Goal: Transaction & Acquisition: Purchase product/service

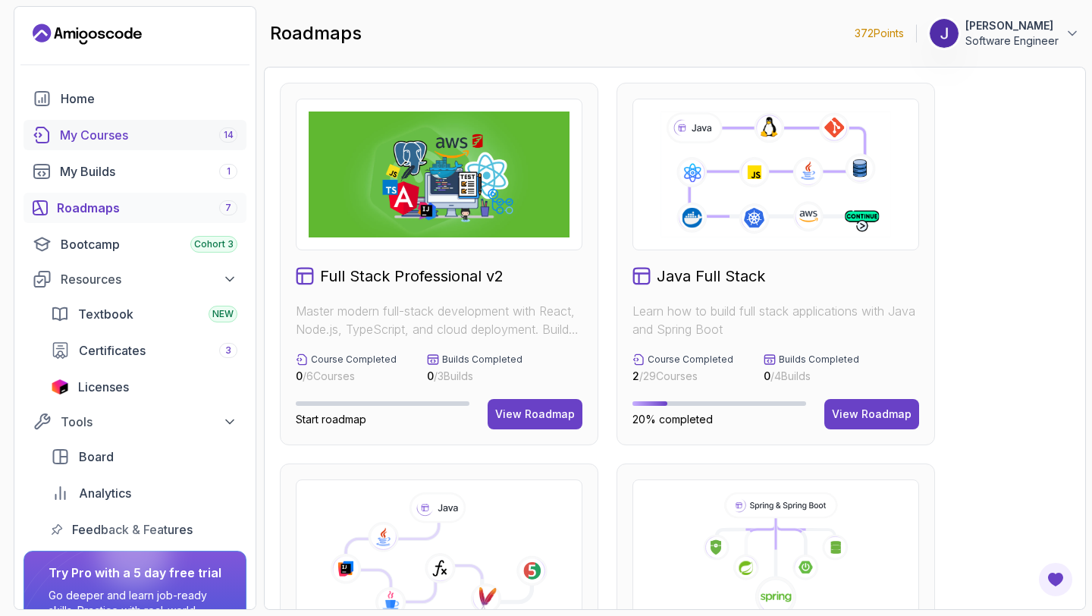
click at [131, 129] on div "My Courses 14" at bounding box center [148, 135] width 177 height 18
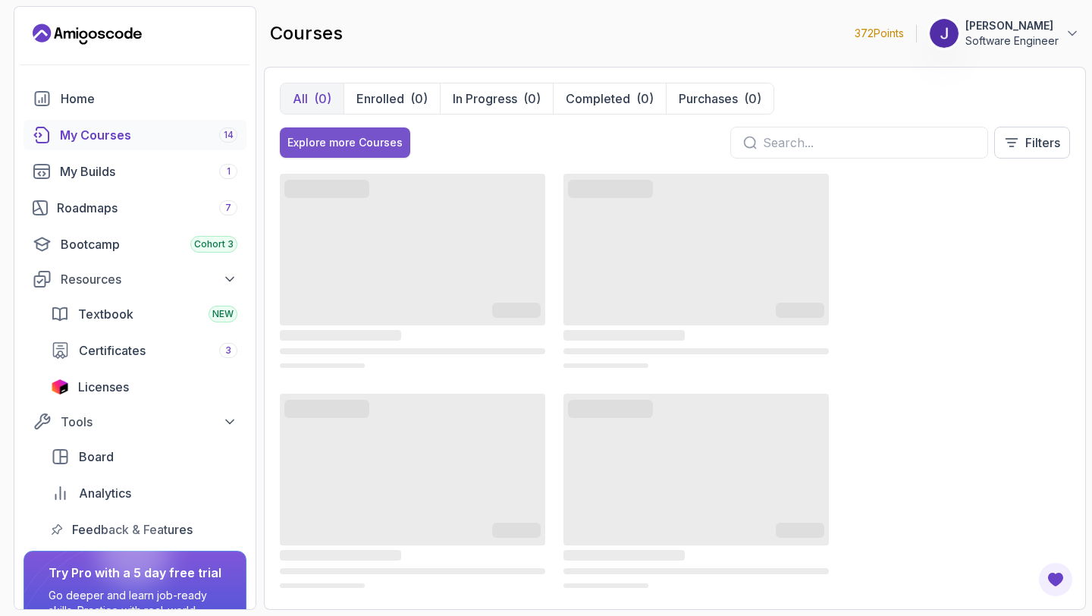
click at [321, 133] on button "Explore more Courses" at bounding box center [345, 142] width 130 height 30
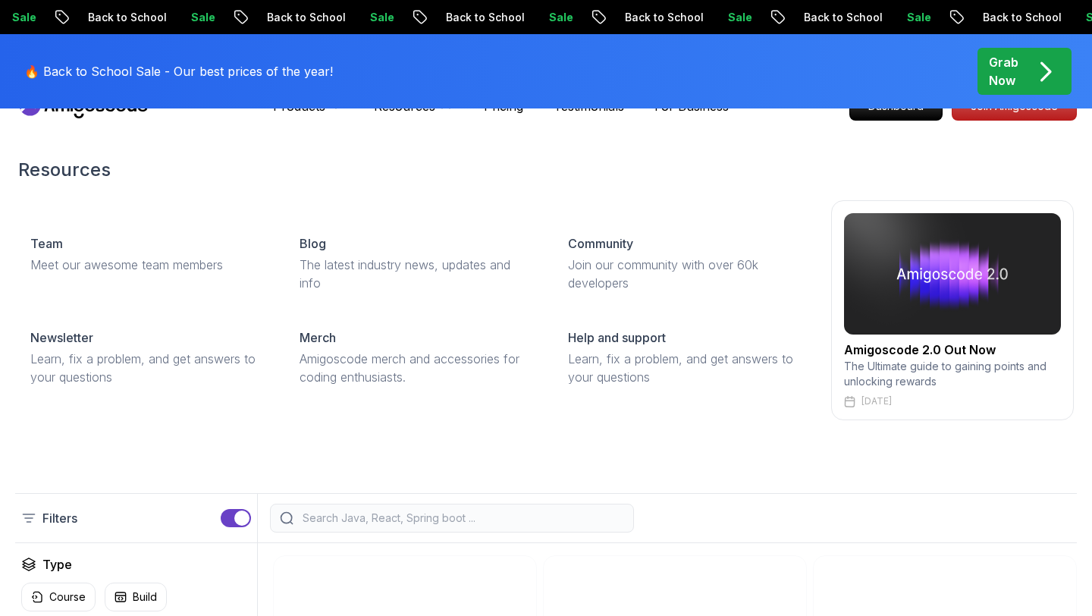
scroll to position [1, 0]
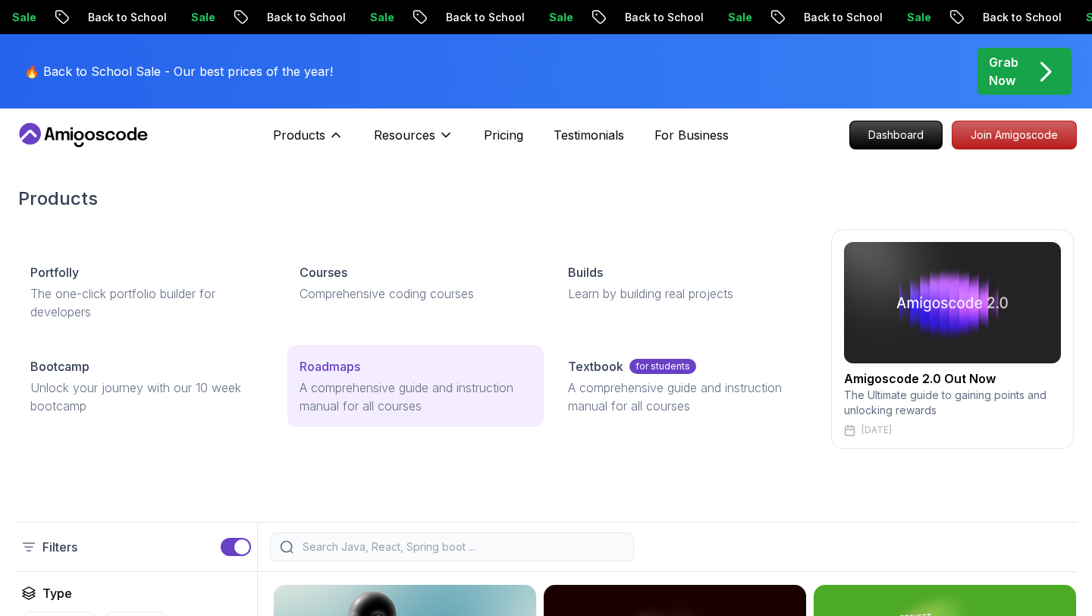
click at [304, 365] on p "Roadmaps" at bounding box center [329, 366] width 61 height 18
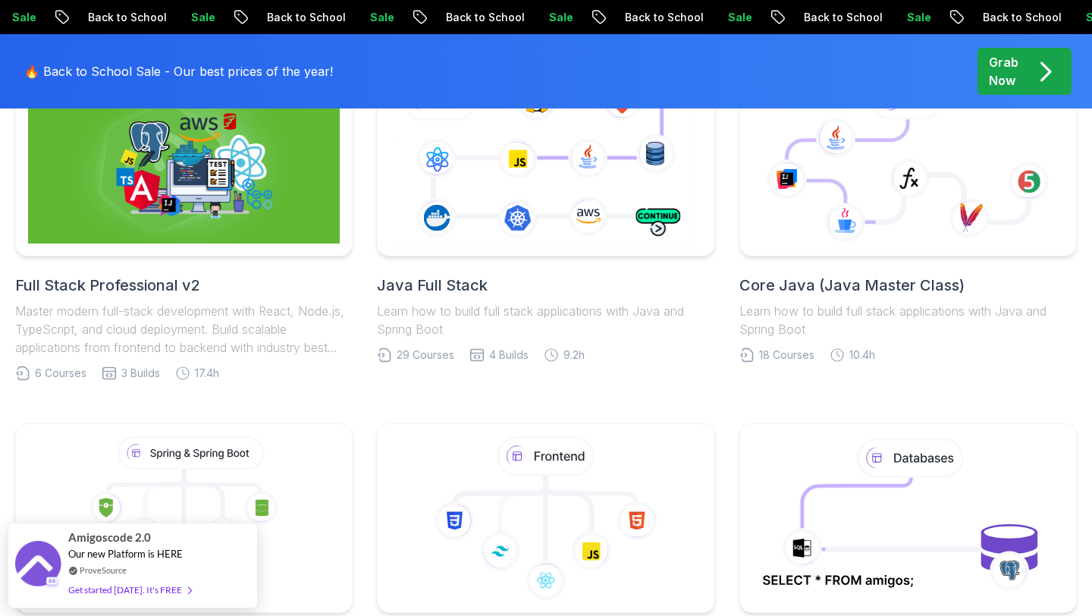
scroll to position [438, 0]
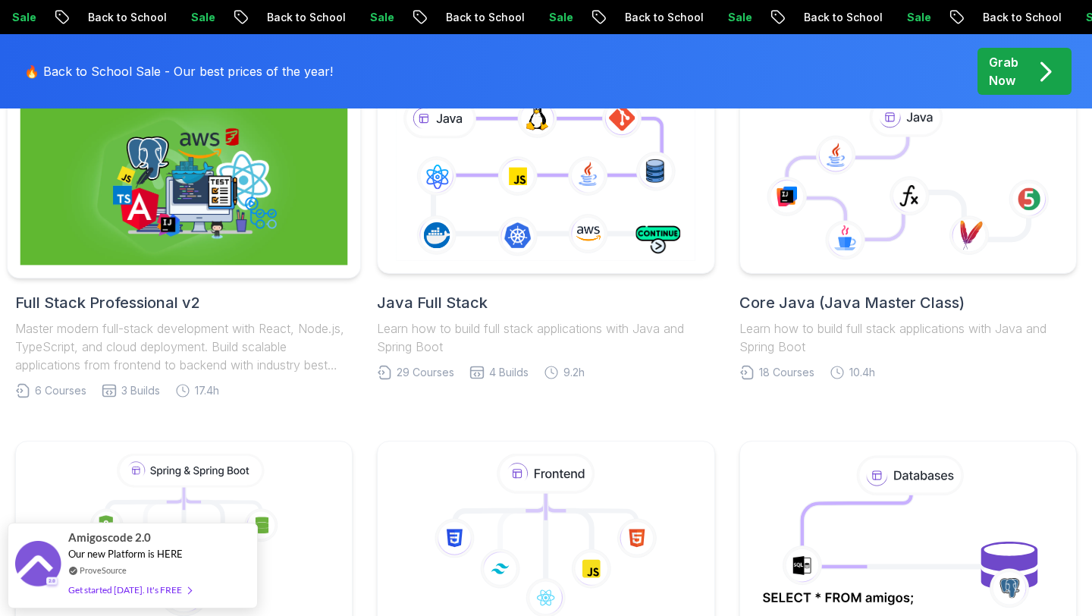
click at [195, 174] on img at bounding box center [183, 179] width 327 height 172
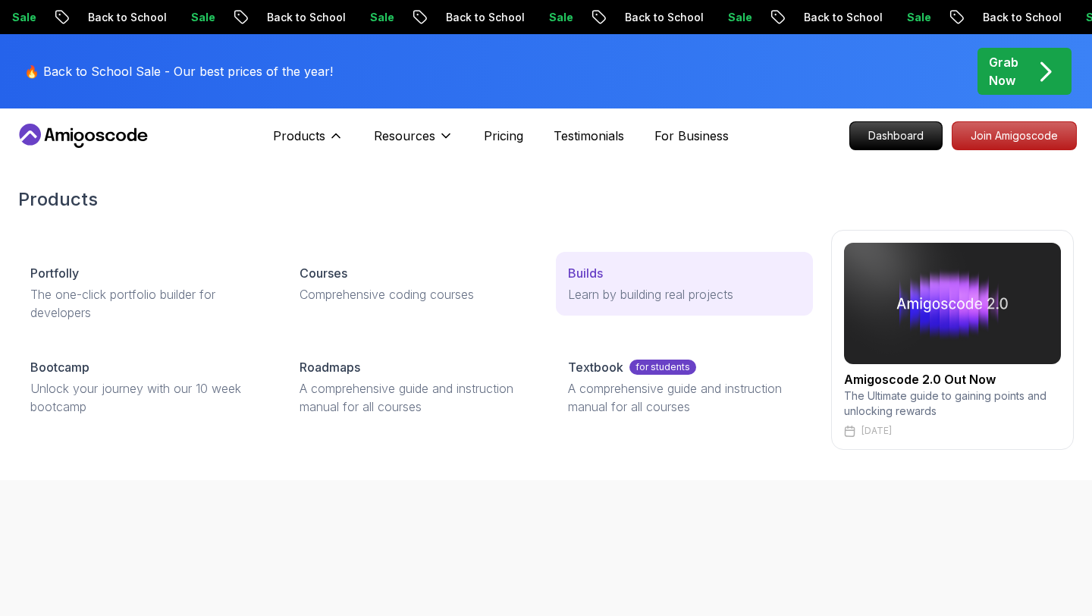
click at [611, 296] on p "Learn by building real projects" at bounding box center [684, 294] width 233 height 18
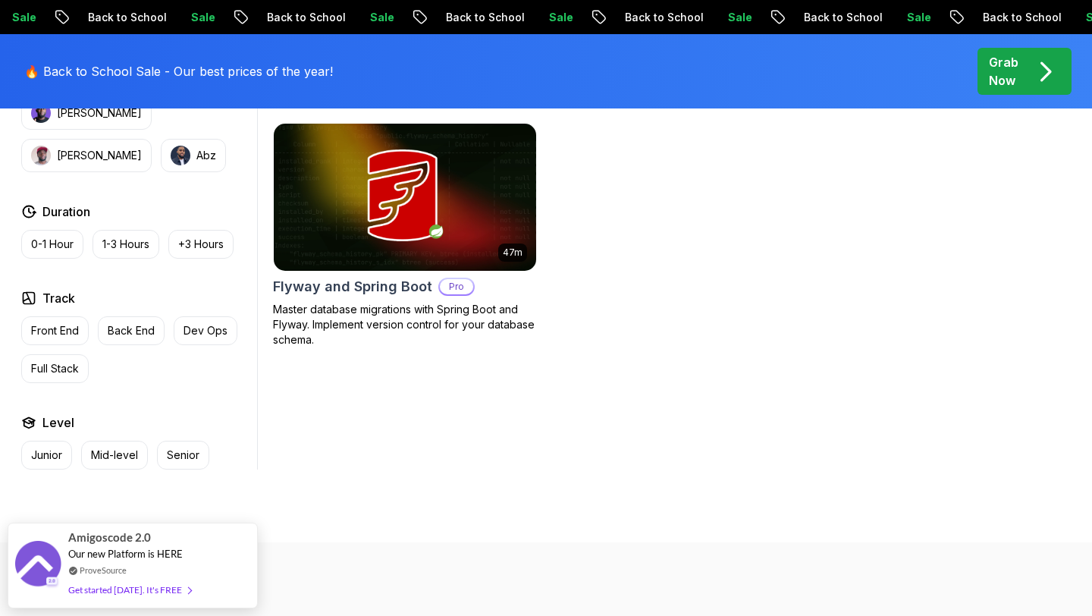
scroll to position [694, 0]
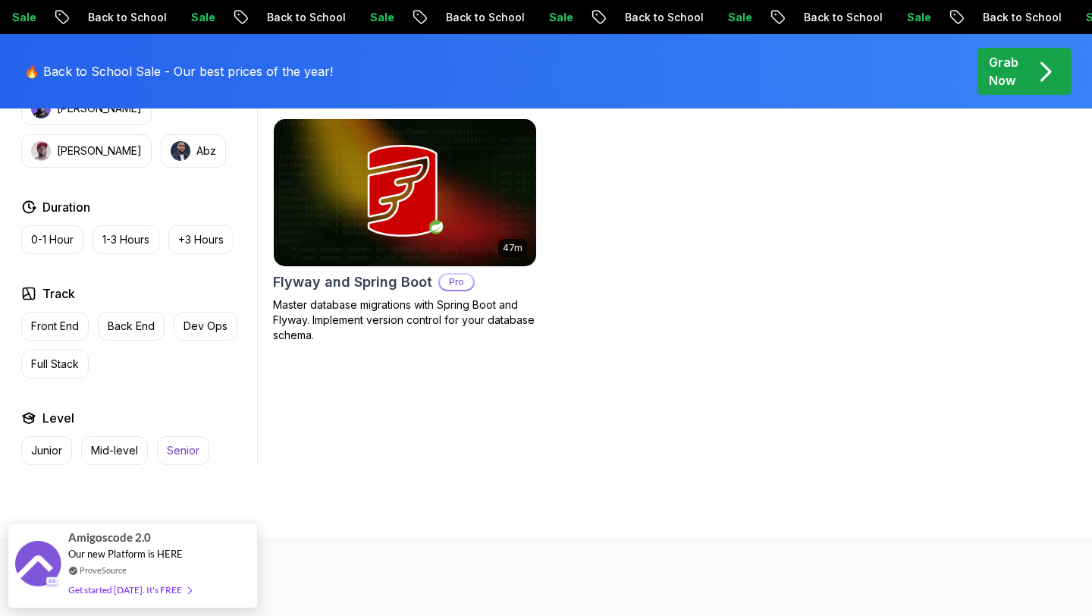
click at [198, 459] on button "Senior" at bounding box center [183, 450] width 52 height 29
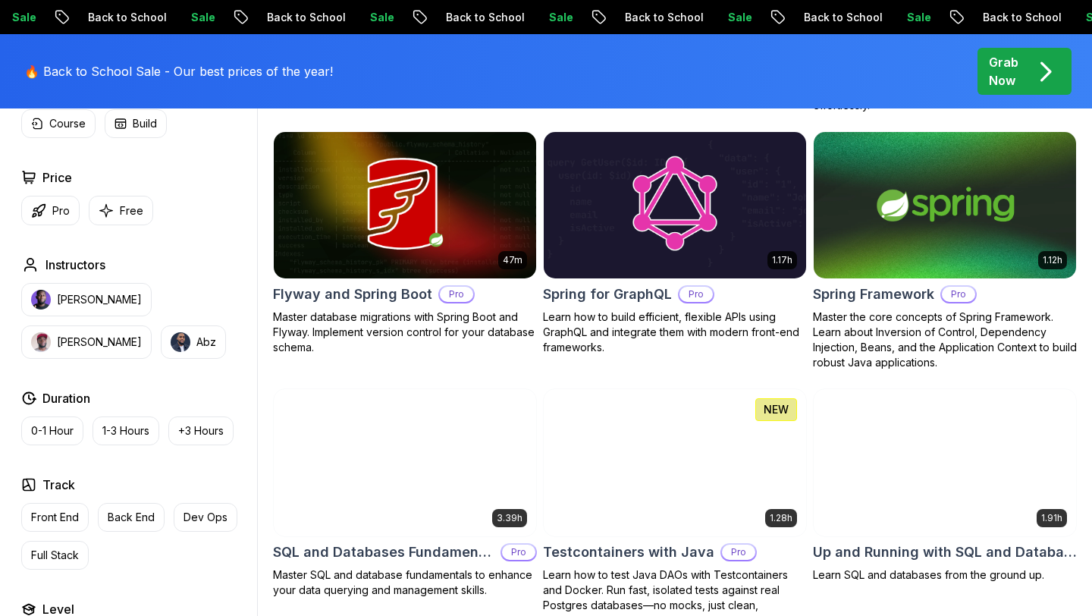
scroll to position [2907, 0]
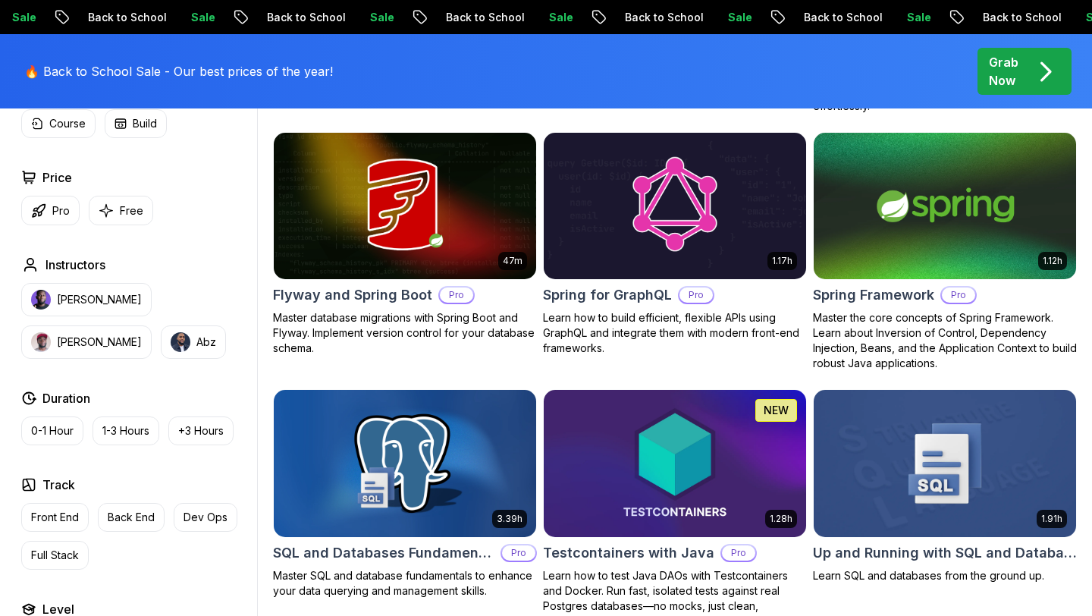
click at [346, 431] on img at bounding box center [404, 463] width 275 height 154
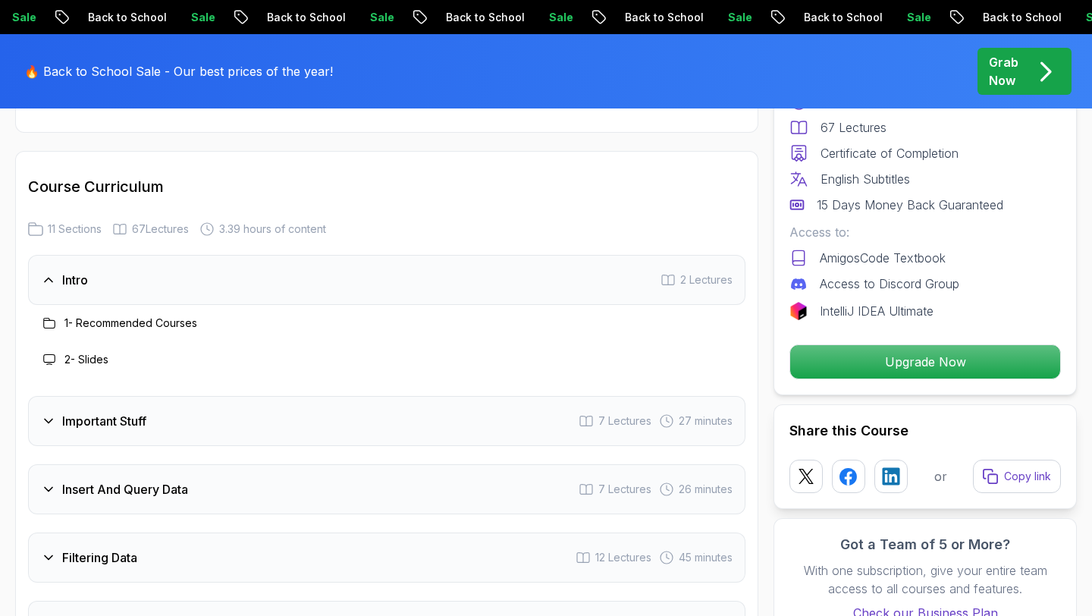
scroll to position [2029, 0]
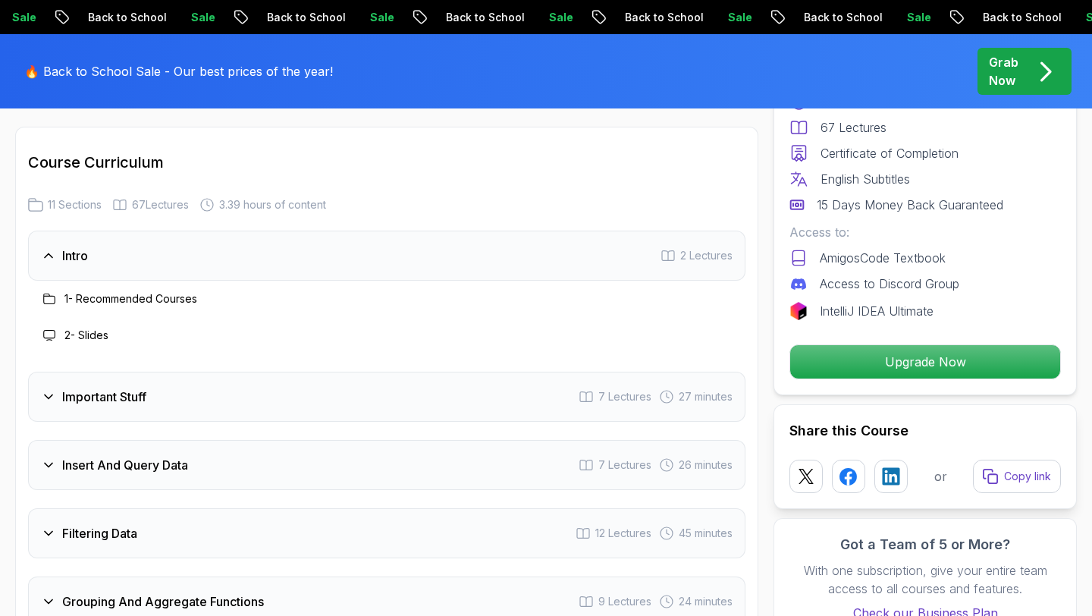
click at [181, 377] on div "Important Stuff 7 Lectures 27 minutes" at bounding box center [386, 396] width 717 height 50
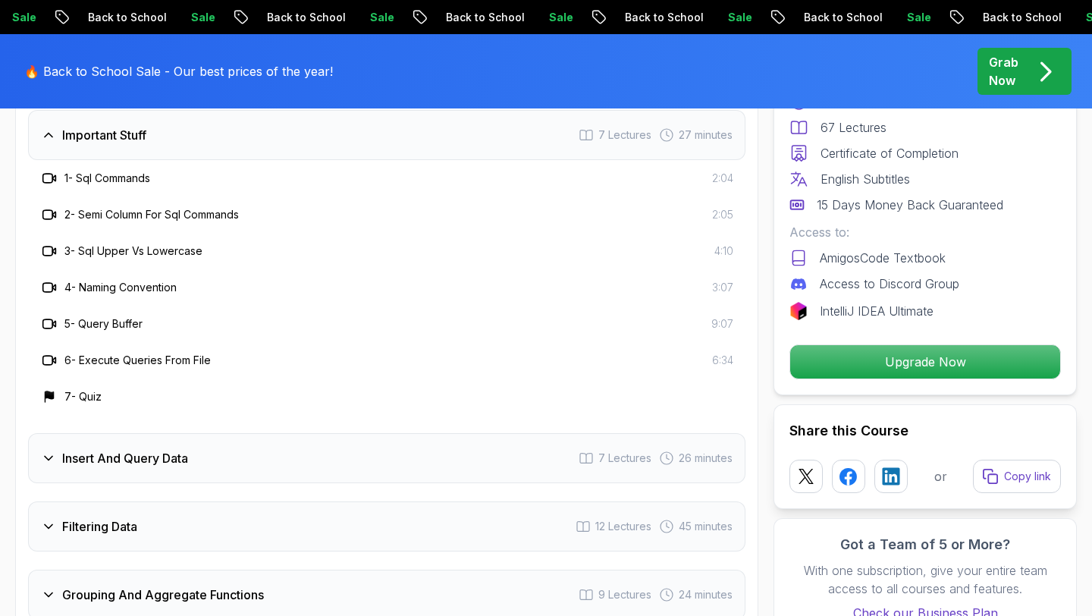
scroll to position [2246, 0]
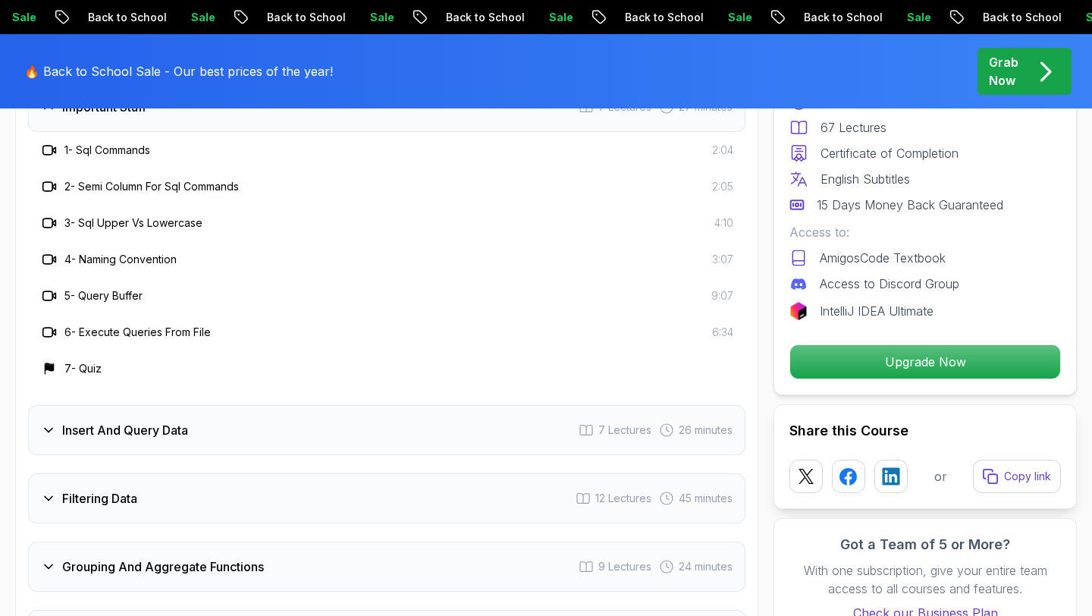
click at [182, 421] on h3 "Insert And Query Data" at bounding box center [125, 430] width 126 height 18
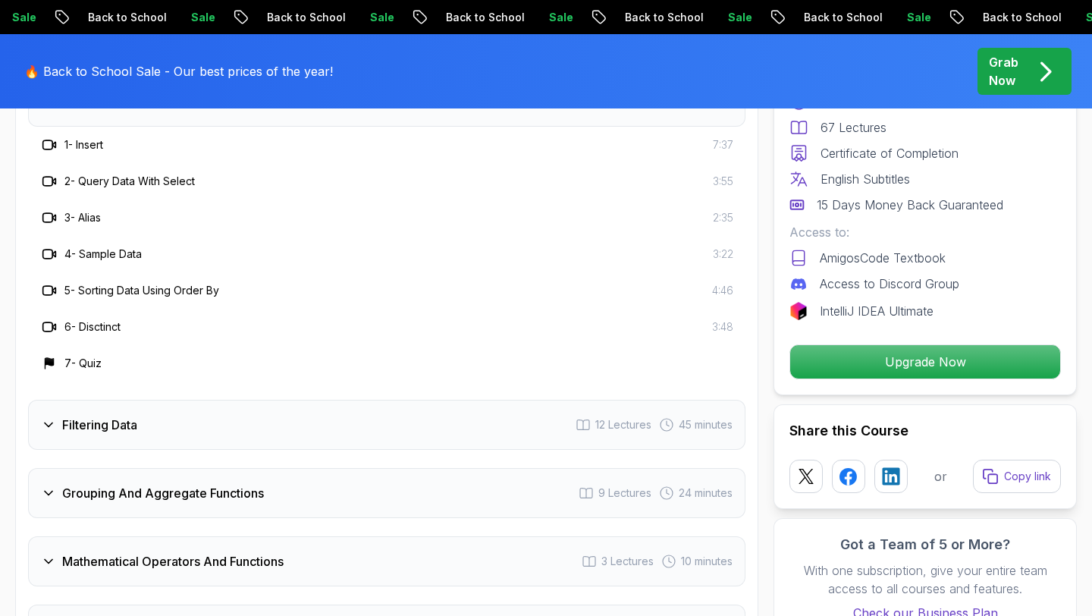
scroll to position [2327, 0]
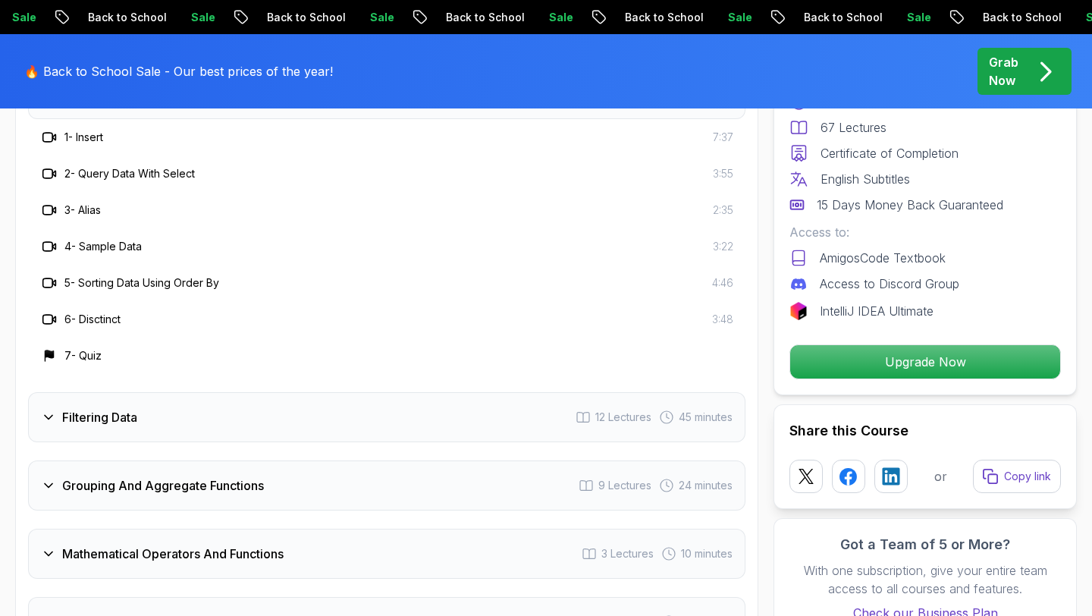
click at [175, 398] on div "Filtering Data 12 Lectures 45 minutes" at bounding box center [386, 417] width 717 height 50
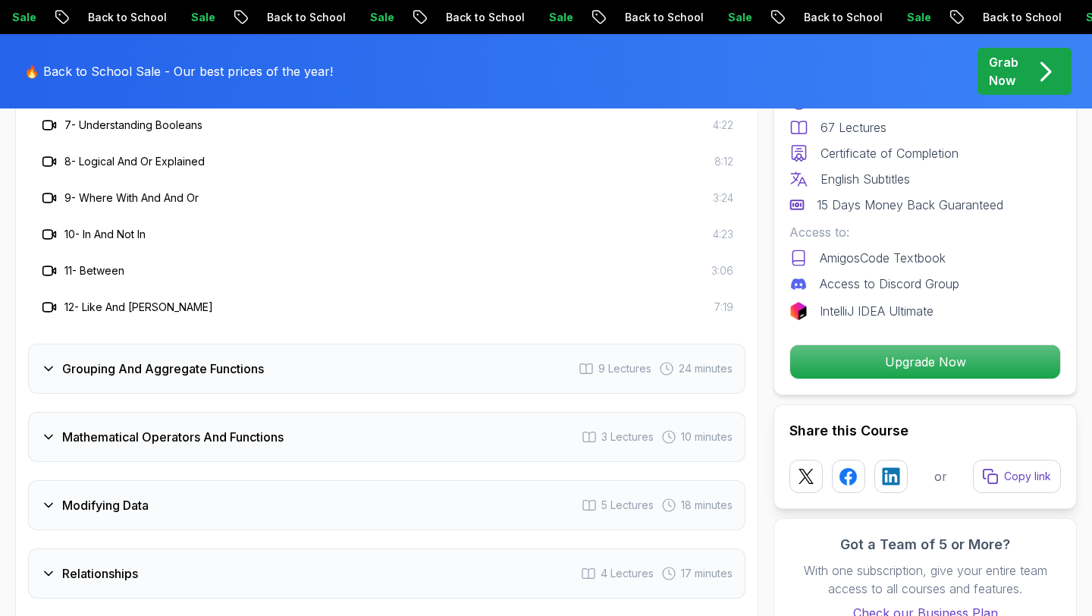
scroll to position [2629, 0]
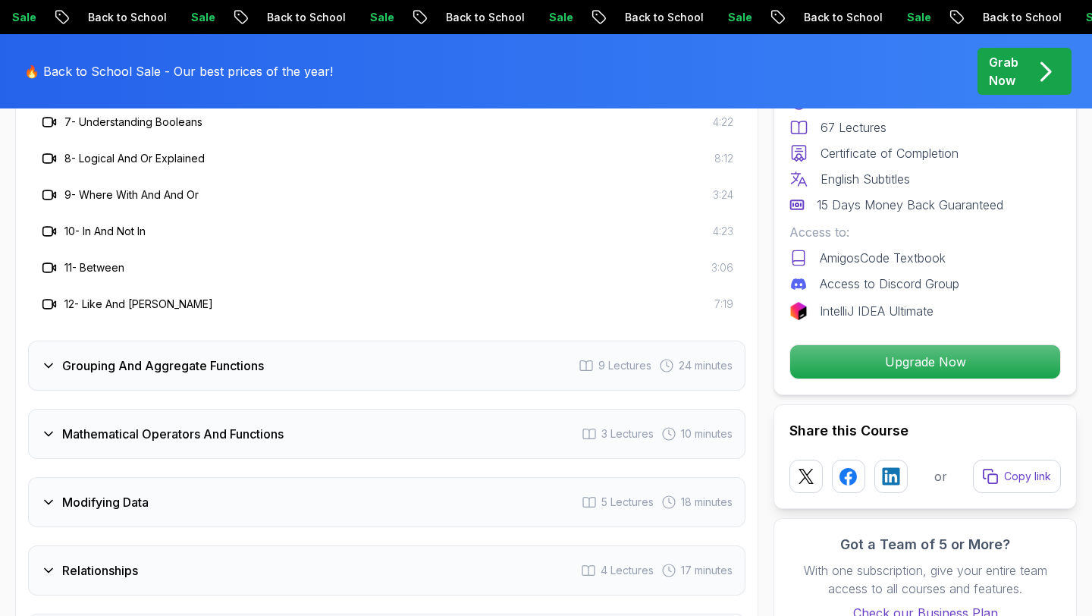
click at [161, 355] on div "Grouping And Aggregate Functions 9 Lectures 24 minutes" at bounding box center [386, 365] width 717 height 50
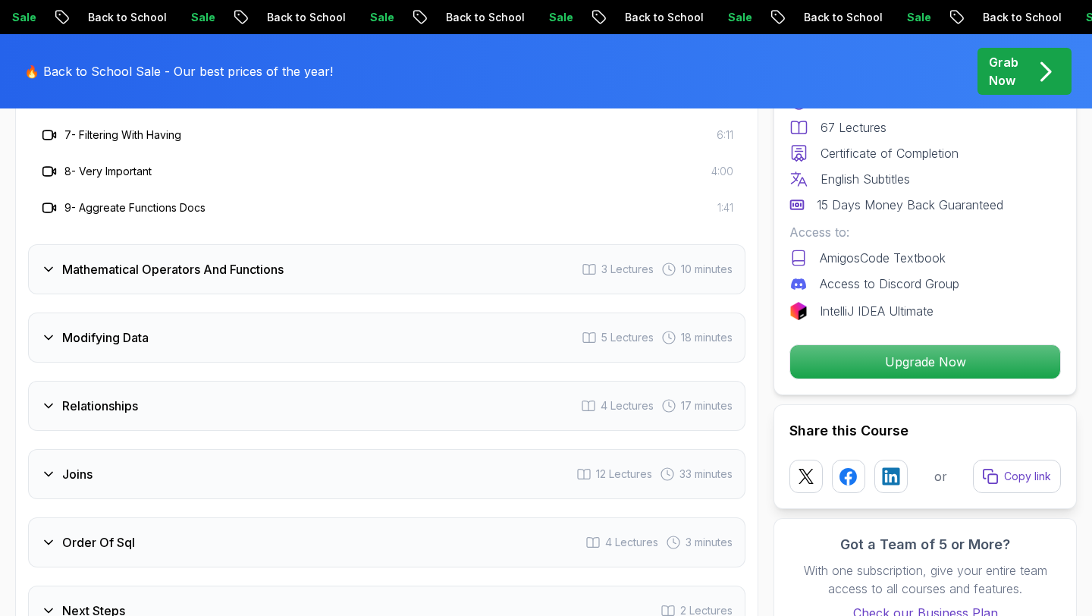
scroll to position [2691, 0]
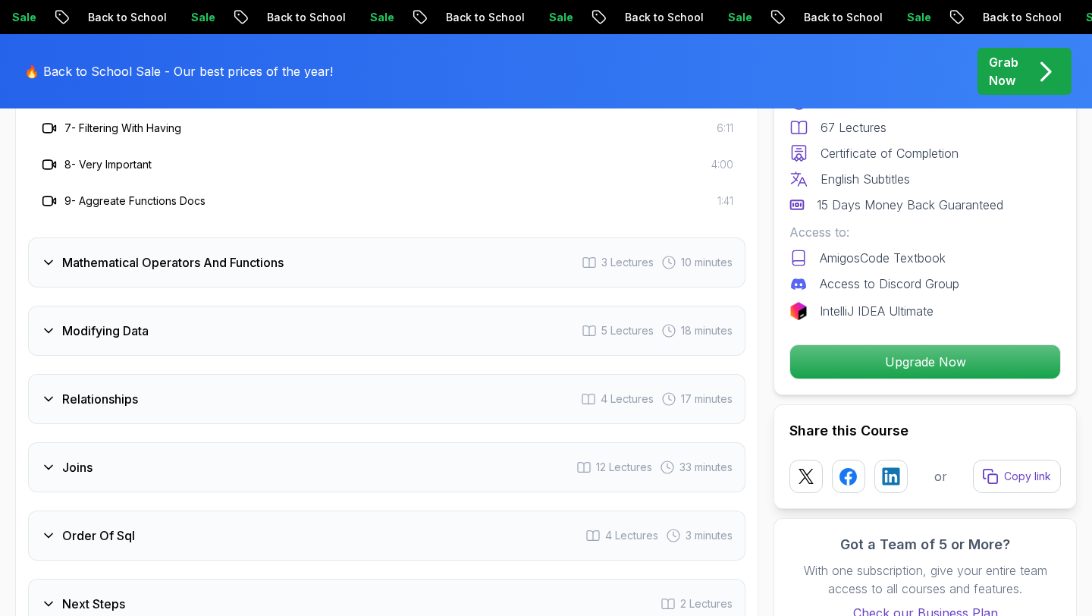
click at [167, 382] on div "Relationships 4 Lectures 17 minutes" at bounding box center [386, 399] width 717 height 50
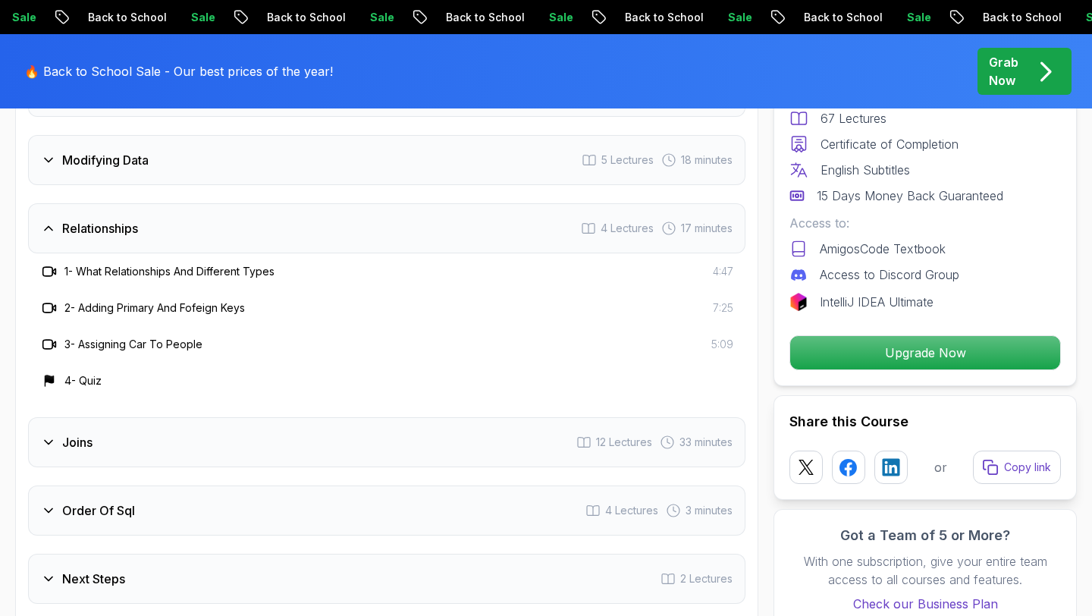
scroll to position [2536, 0]
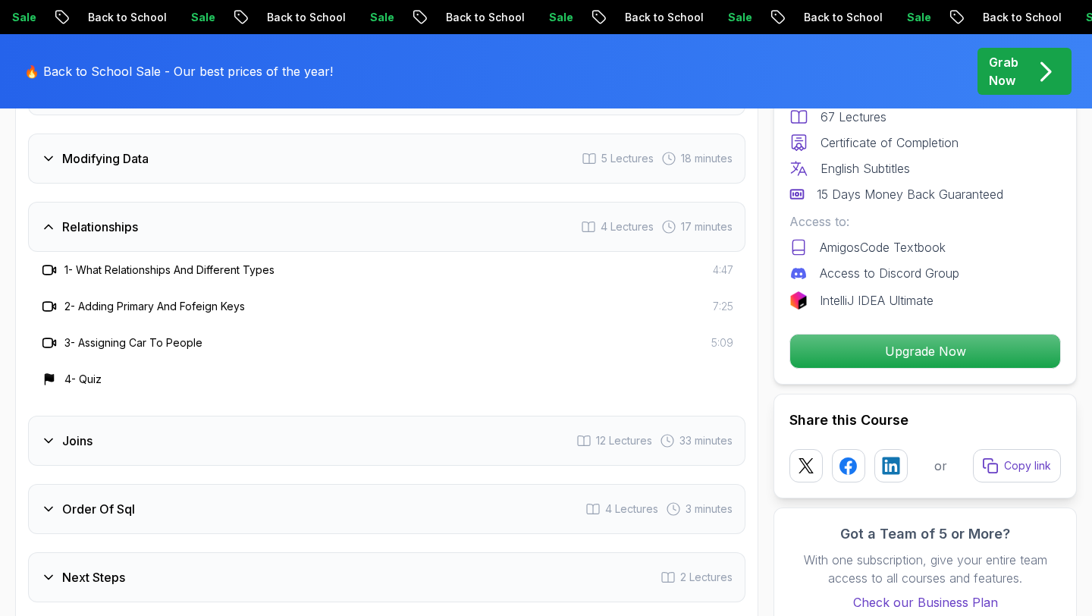
click at [172, 436] on div "Joins 12 Lectures 33 minutes" at bounding box center [386, 440] width 717 height 50
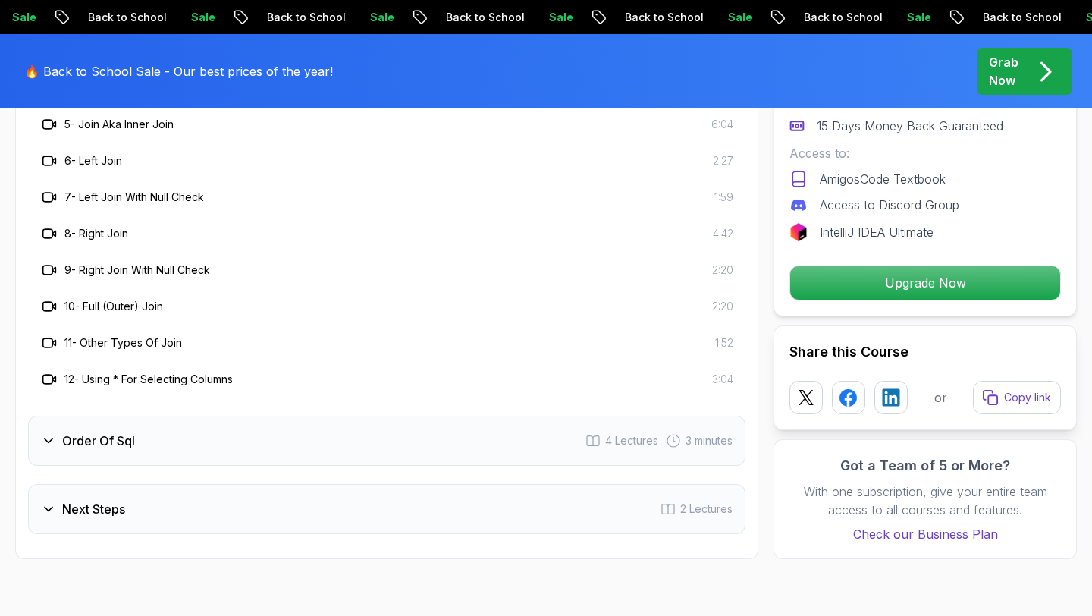
scroll to position [2898, 0]
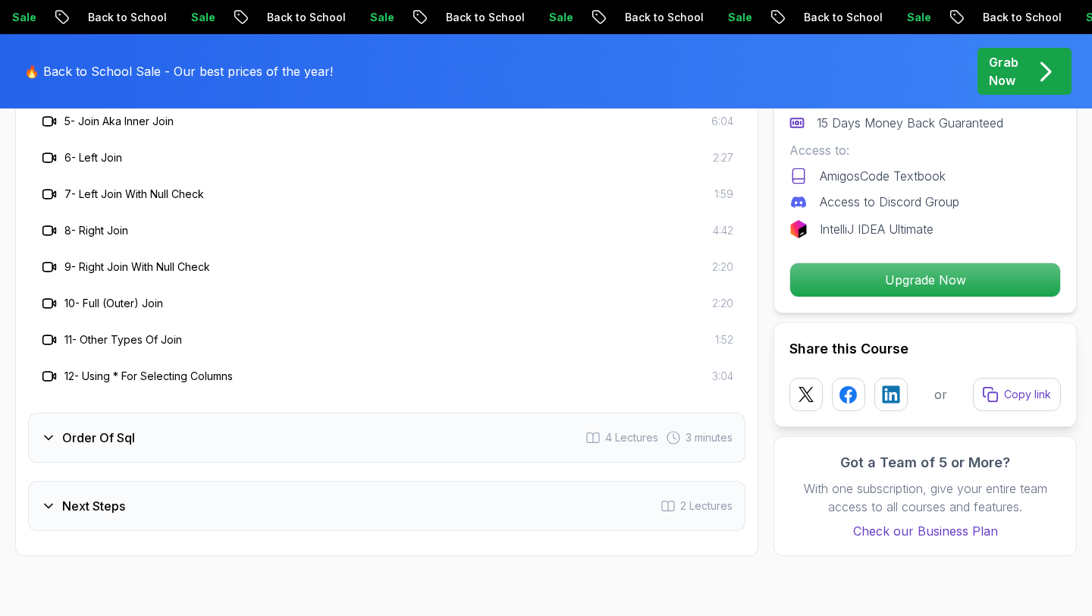
click at [169, 412] on div "Order Of Sql 4 Lectures 3 minutes" at bounding box center [386, 437] width 717 height 50
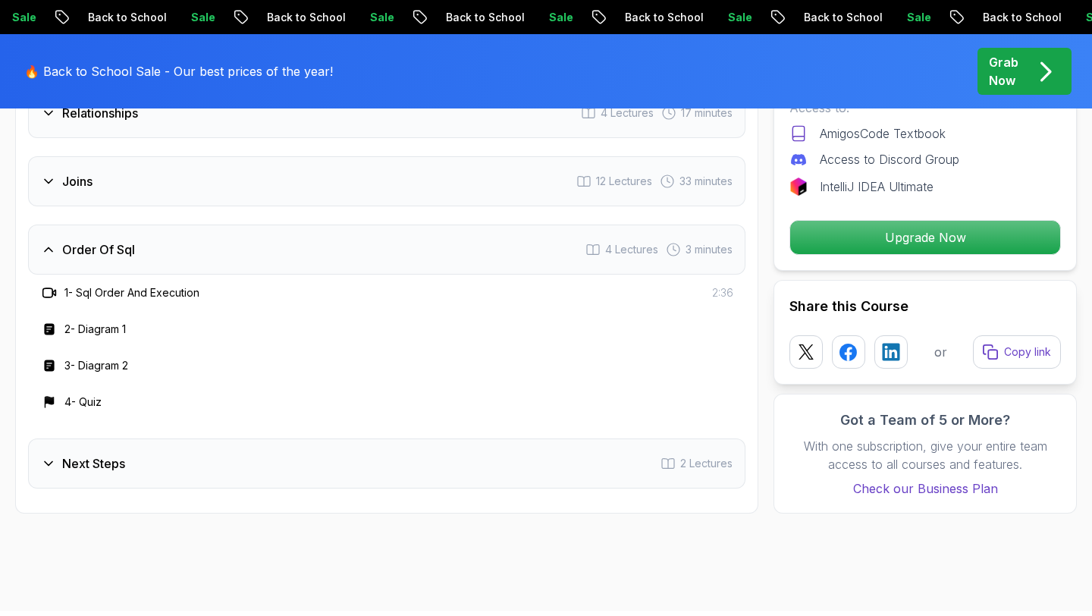
scroll to position [2677, 0]
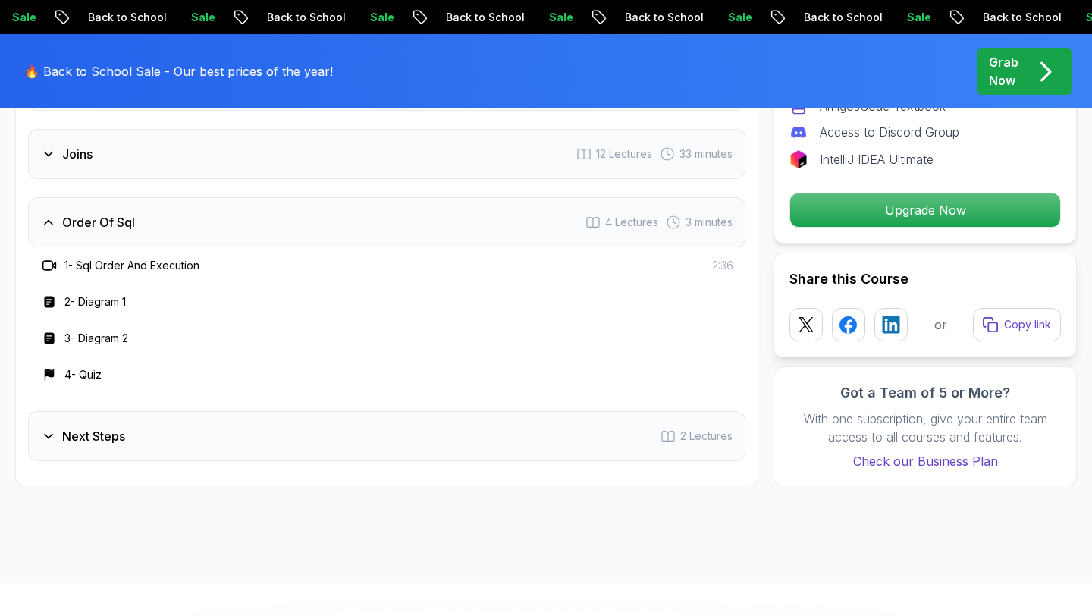
click at [169, 411] on div "Next Steps 2 Lectures" at bounding box center [386, 436] width 717 height 50
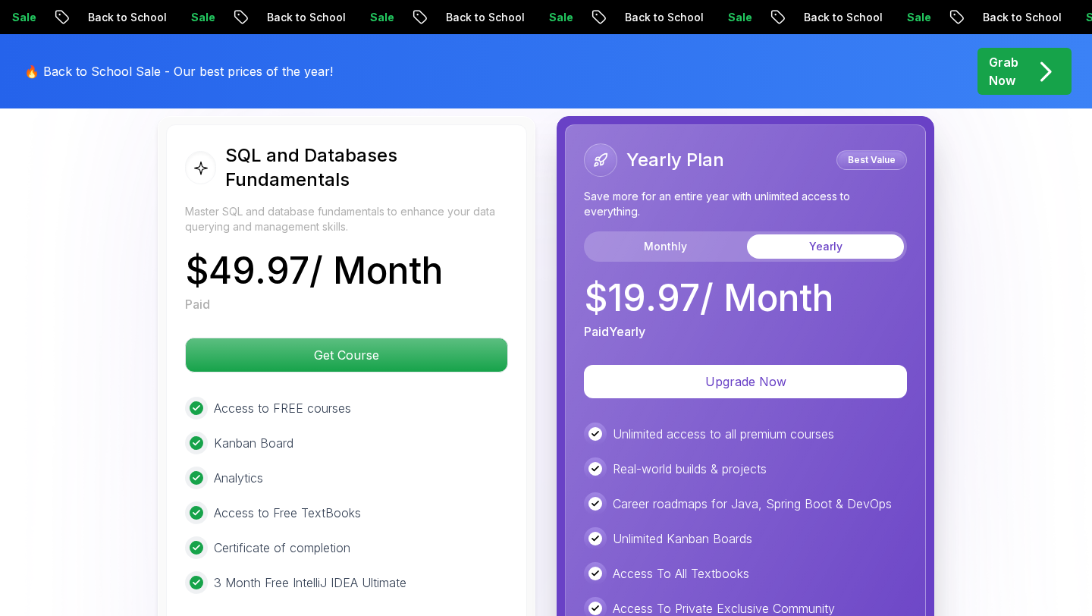
scroll to position [3292, 0]
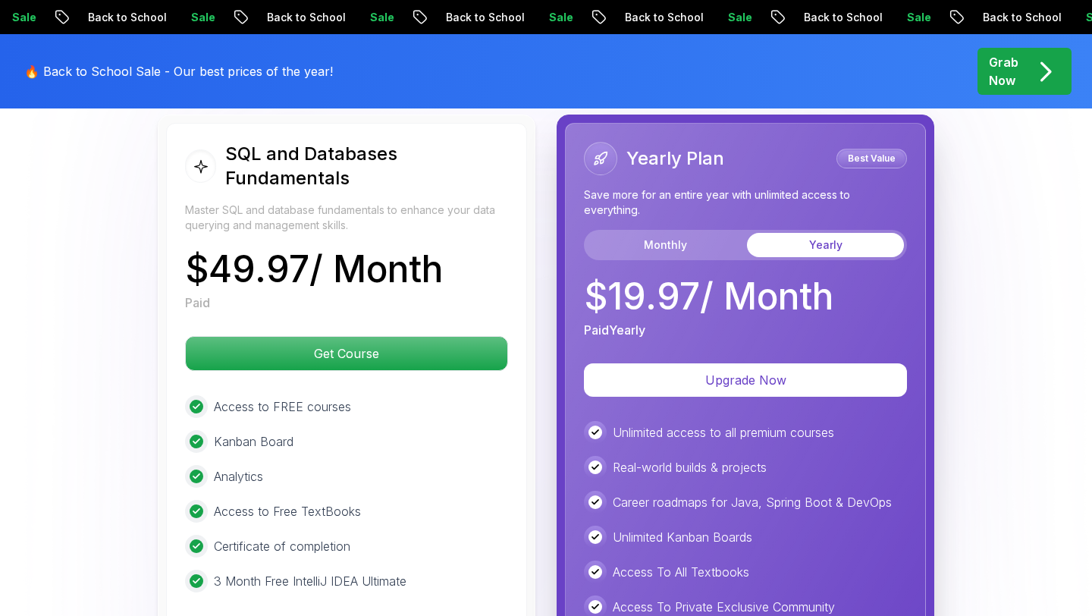
click at [217, 397] on p "Access to FREE courses" at bounding box center [282, 406] width 137 height 18
click at [673, 233] on button "Monthly" at bounding box center [665, 245] width 157 height 24
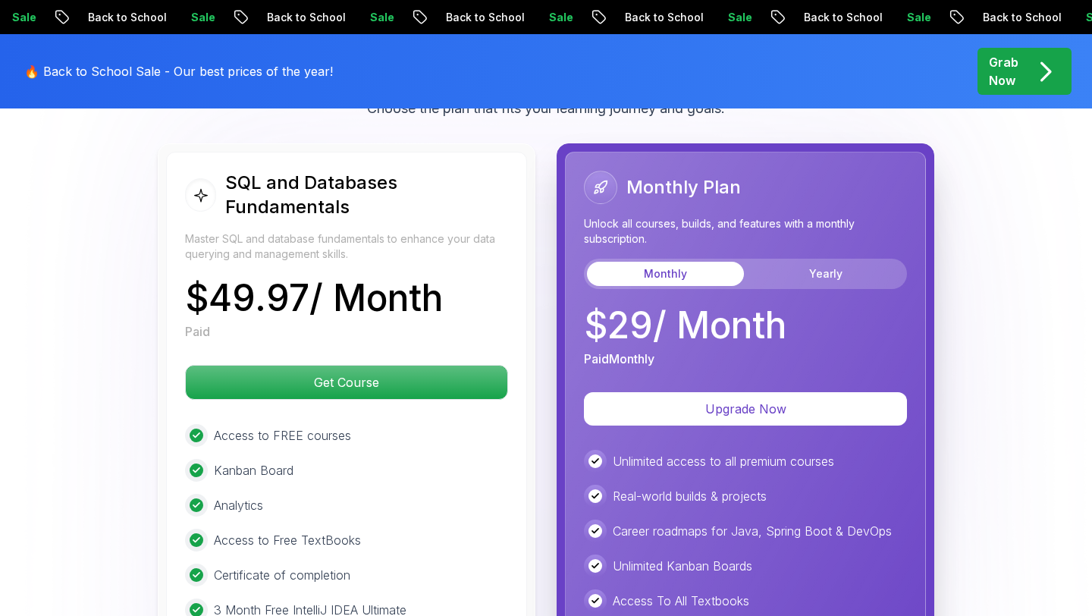
scroll to position [3278, 0]
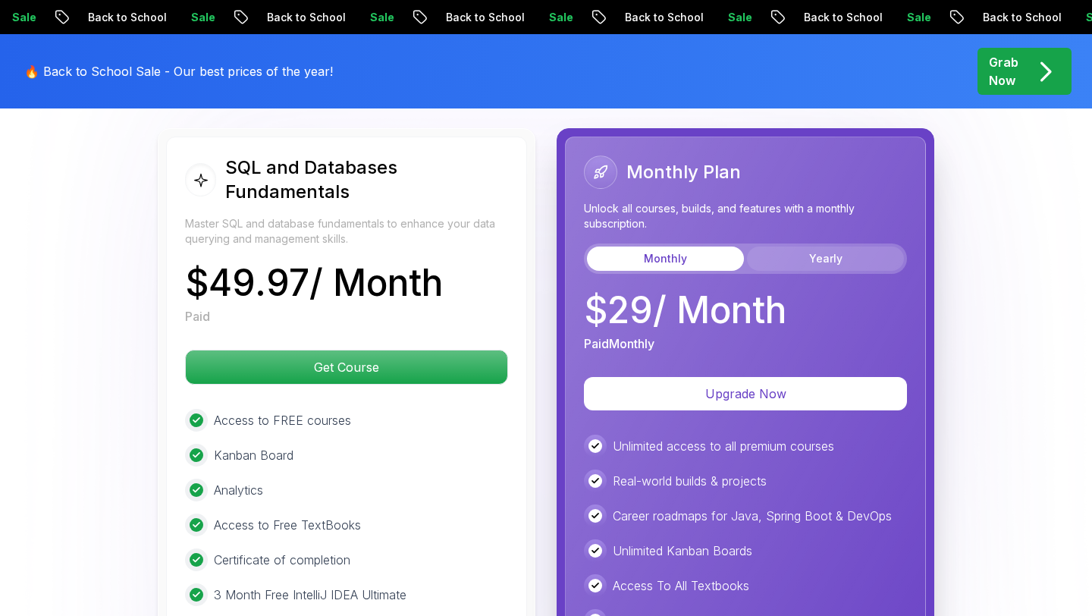
click at [828, 246] on button "Yearly" at bounding box center [825, 258] width 157 height 24
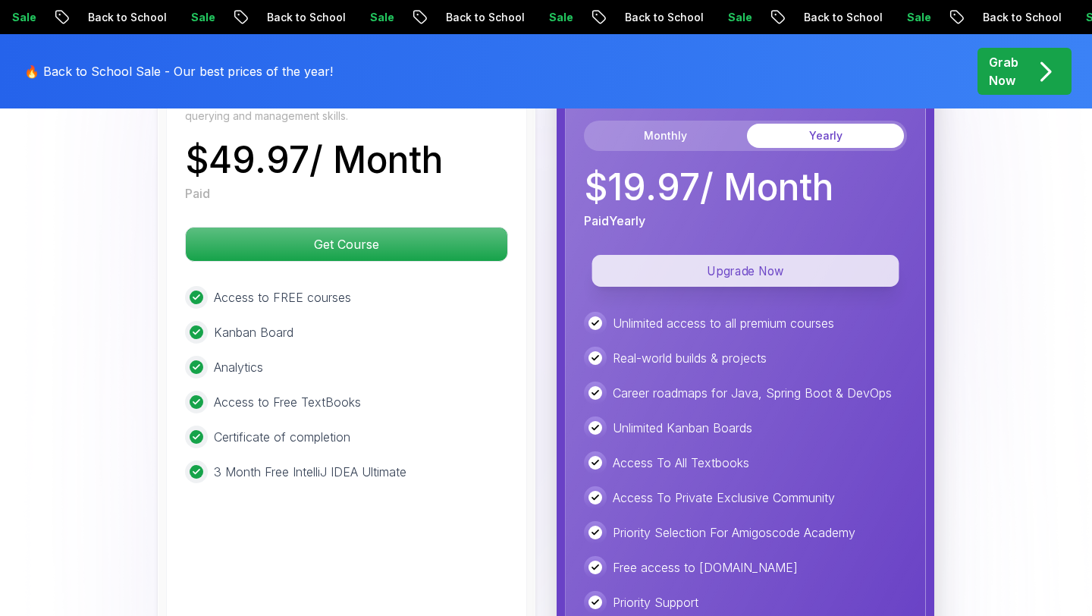
scroll to position [3386, 0]
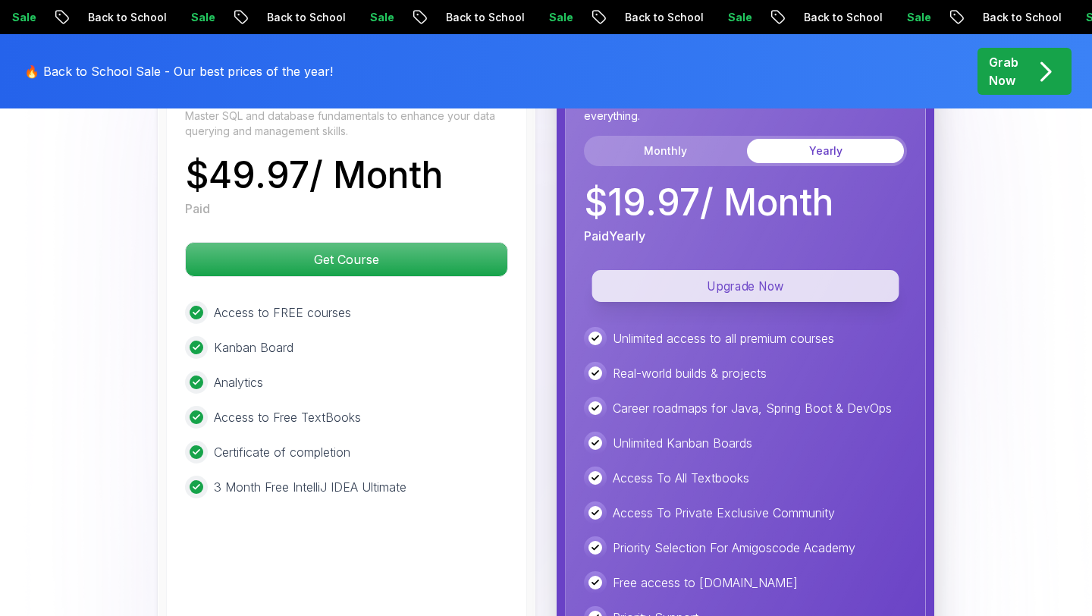
click at [799, 274] on p "Upgrade Now" at bounding box center [745, 286] width 307 height 32
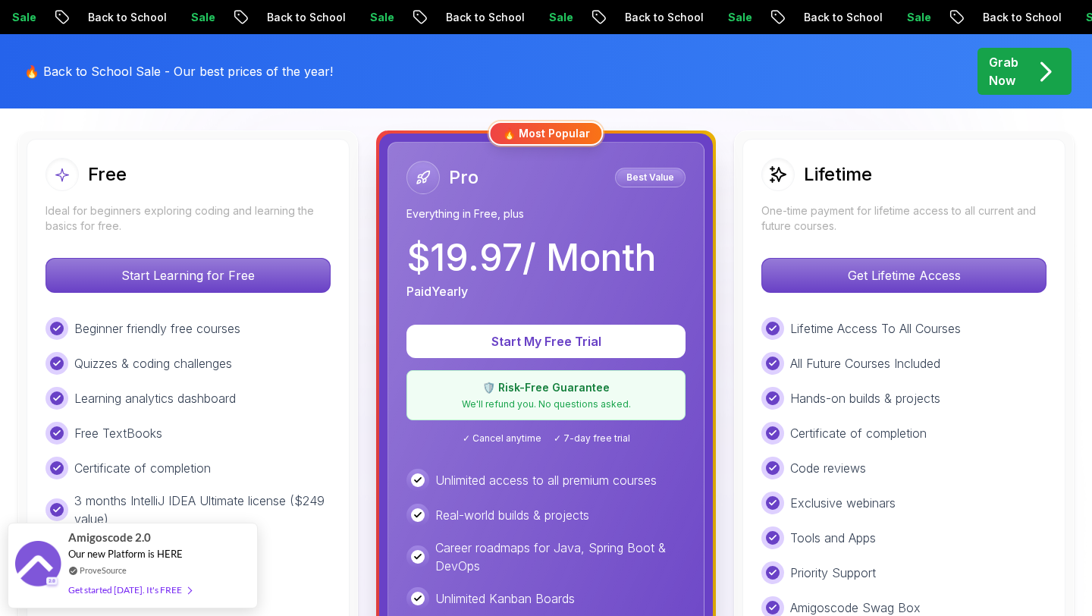
scroll to position [434, 0]
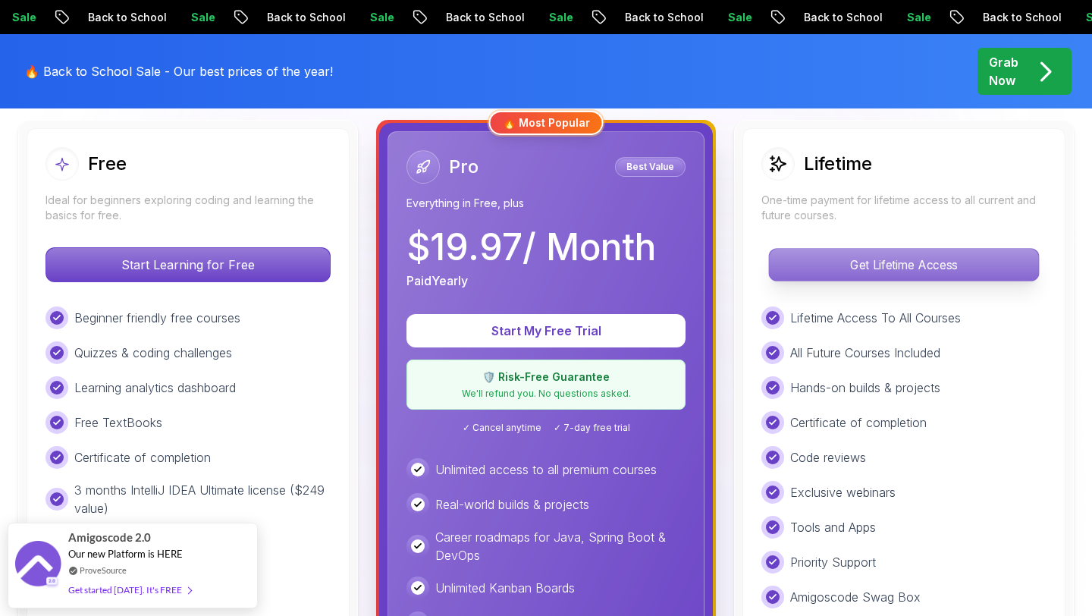
click at [813, 262] on p "Get Lifetime Access" at bounding box center [903, 265] width 269 height 32
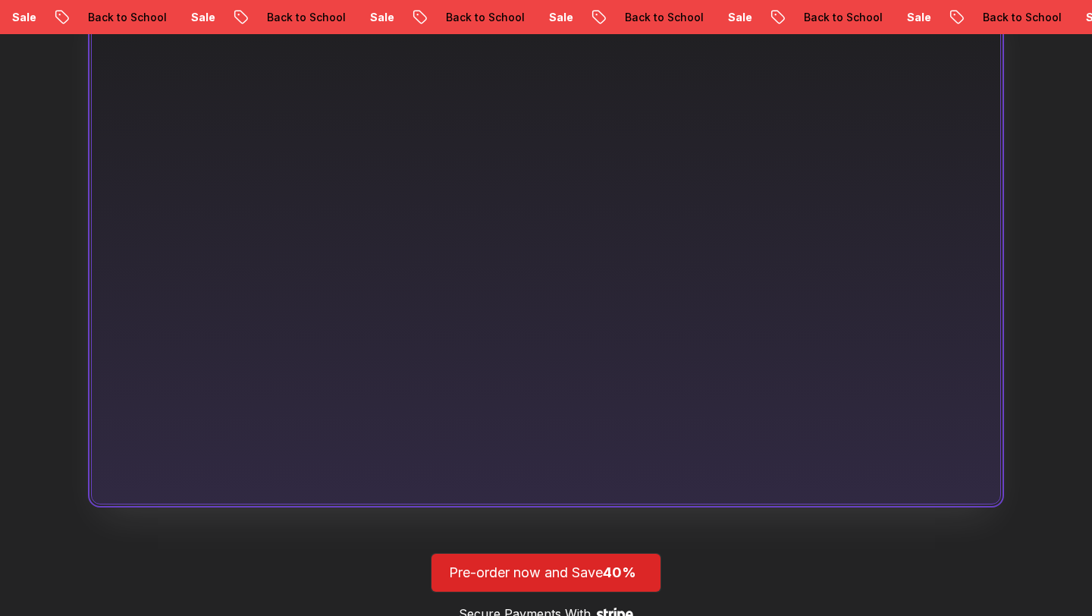
scroll to position [1023, 0]
